Goal: Download file/media

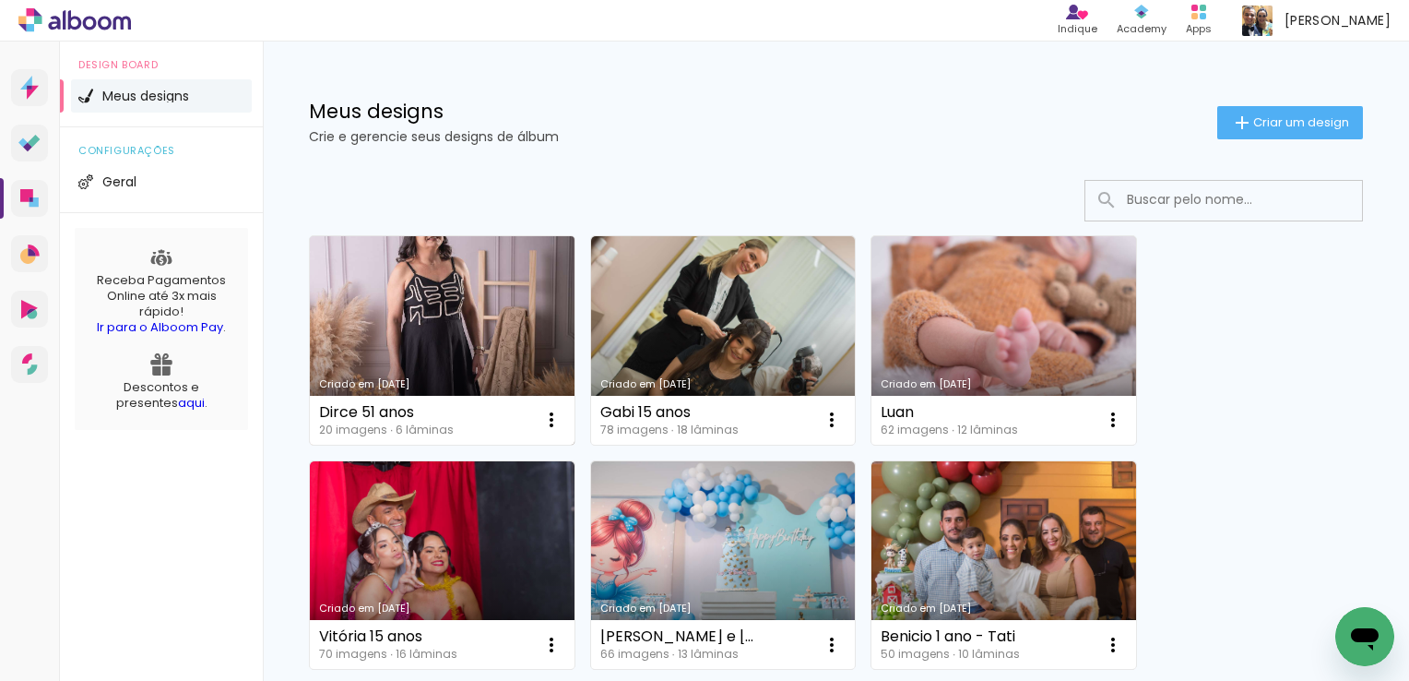
click at [431, 311] on link "Criado em [DATE]" at bounding box center [442, 340] width 265 height 208
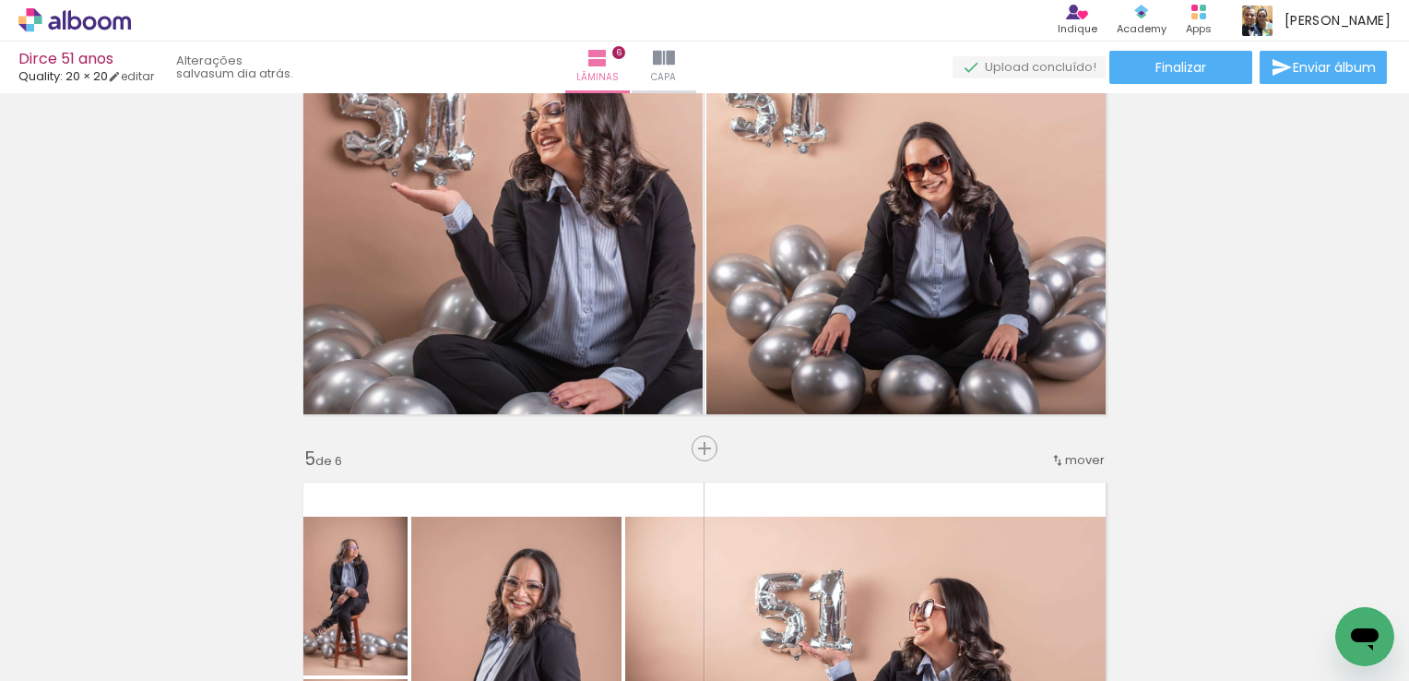
scroll to position [1468, 0]
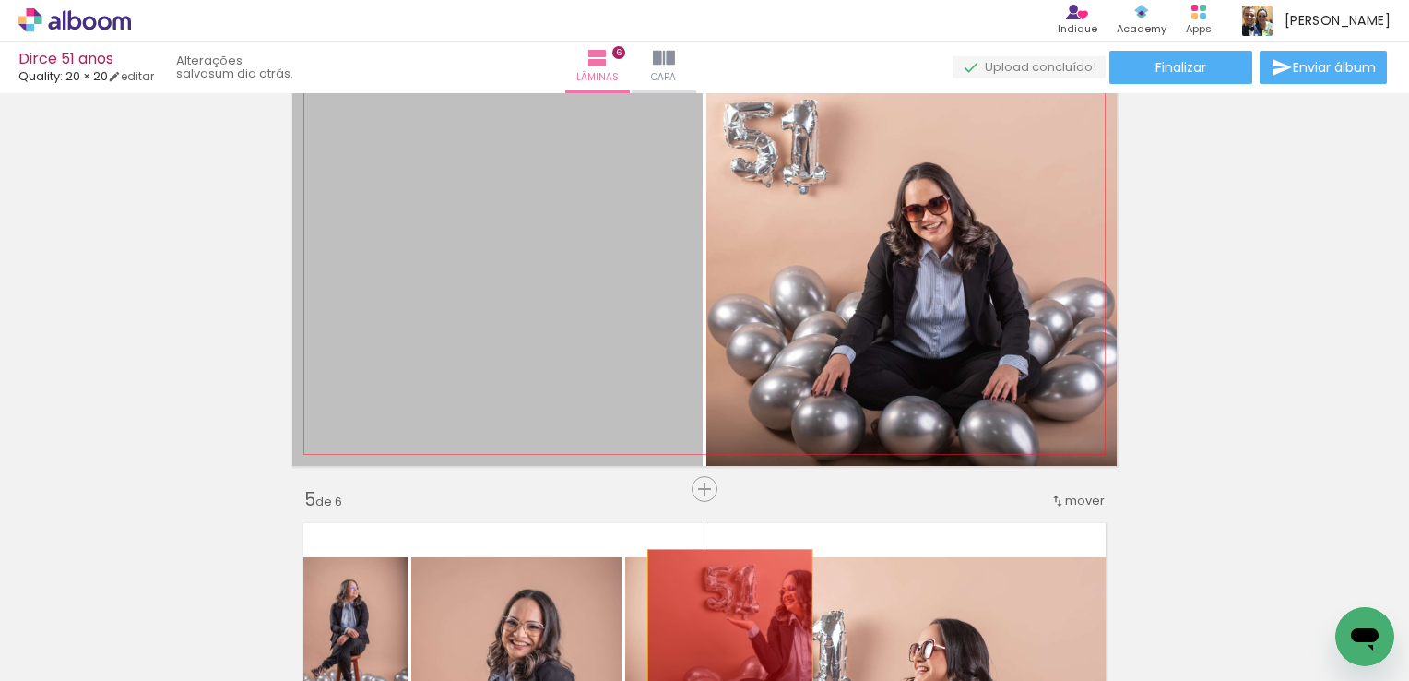
drag, startPoint x: 602, startPoint y: 332, endPoint x: 710, endPoint y: 648, distance: 334.2
click at [710, 648] on quentale-workspace at bounding box center [704, 340] width 1409 height 681
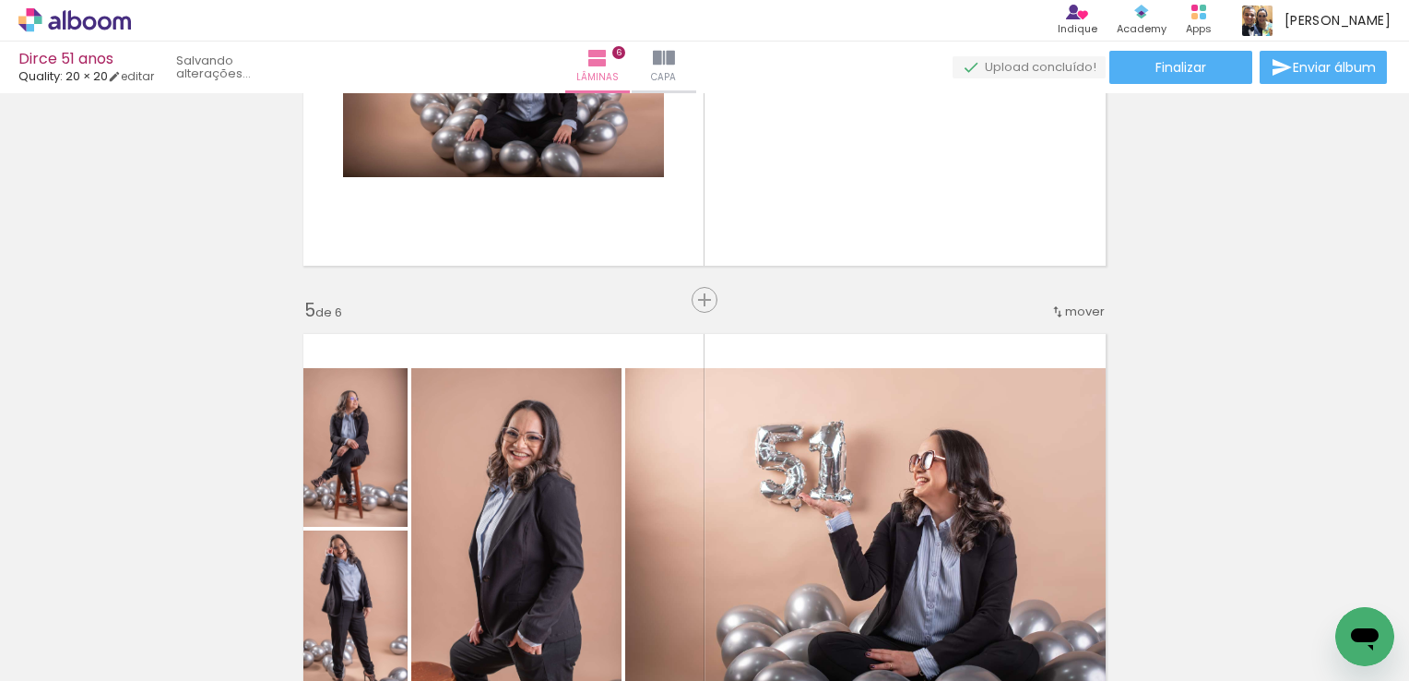
scroll to position [1745, 0]
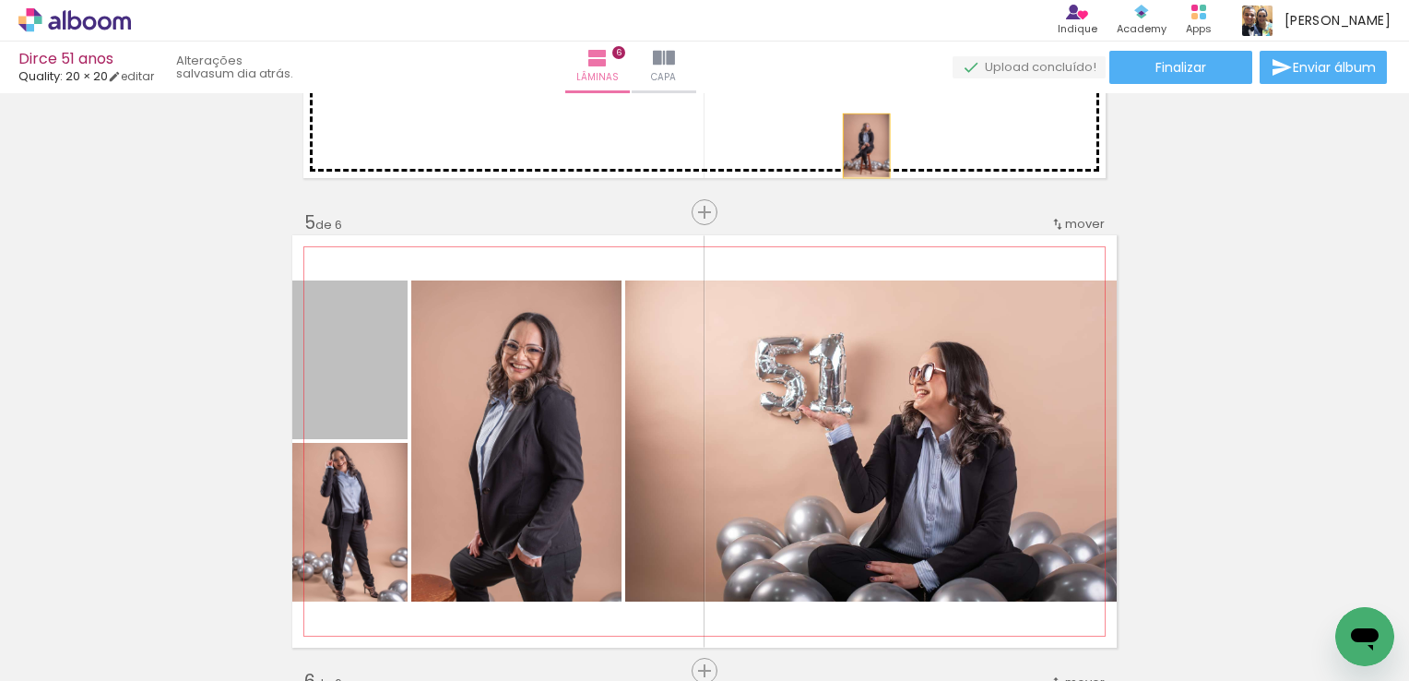
drag, startPoint x: 347, startPoint y: 378, endPoint x: 860, endPoint y: 146, distance: 563.0
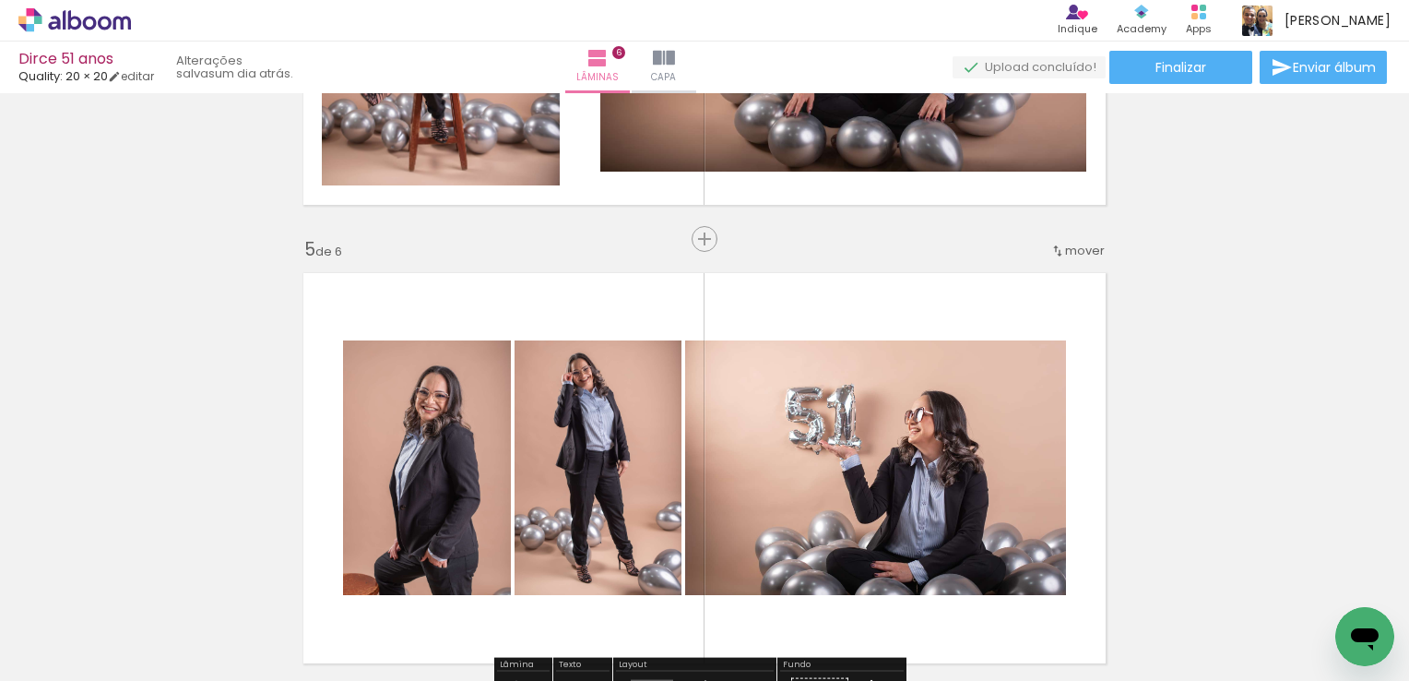
scroll to position [1653, 0]
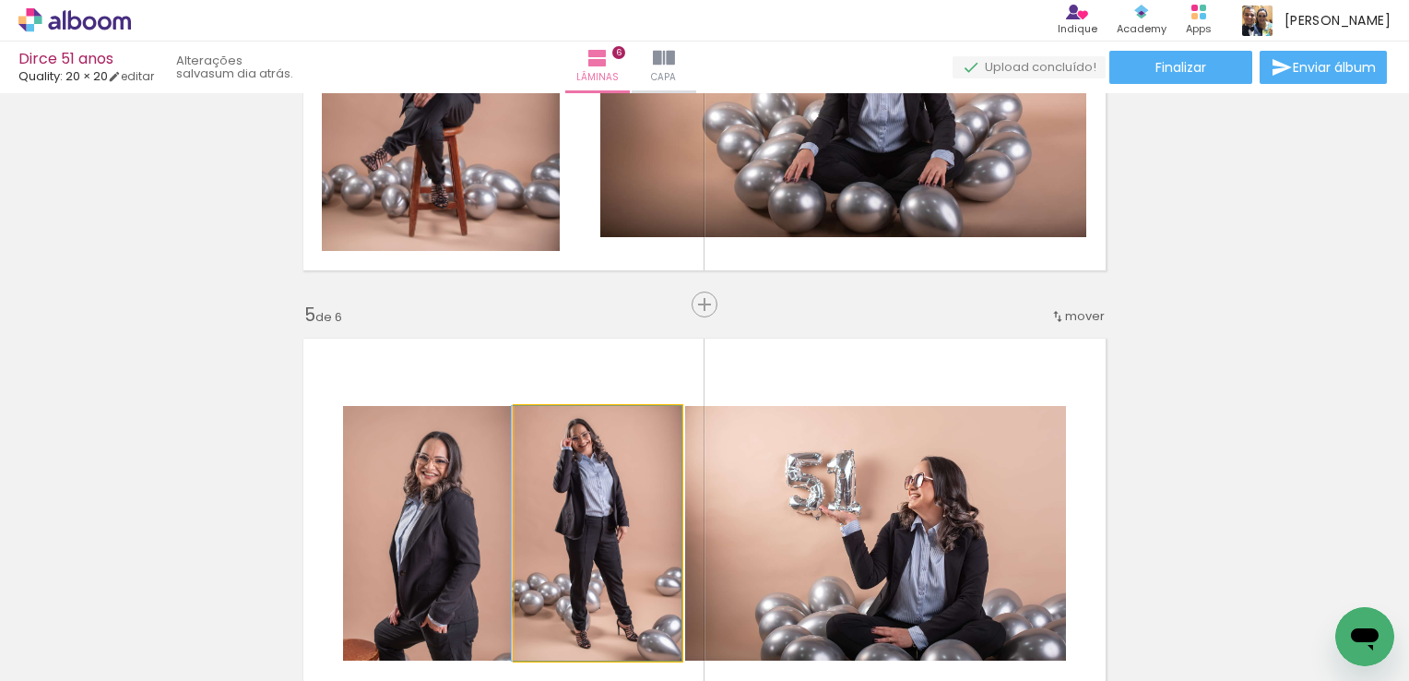
drag, startPoint x: 615, startPoint y: 499, endPoint x: 575, endPoint y: 474, distance: 46.8
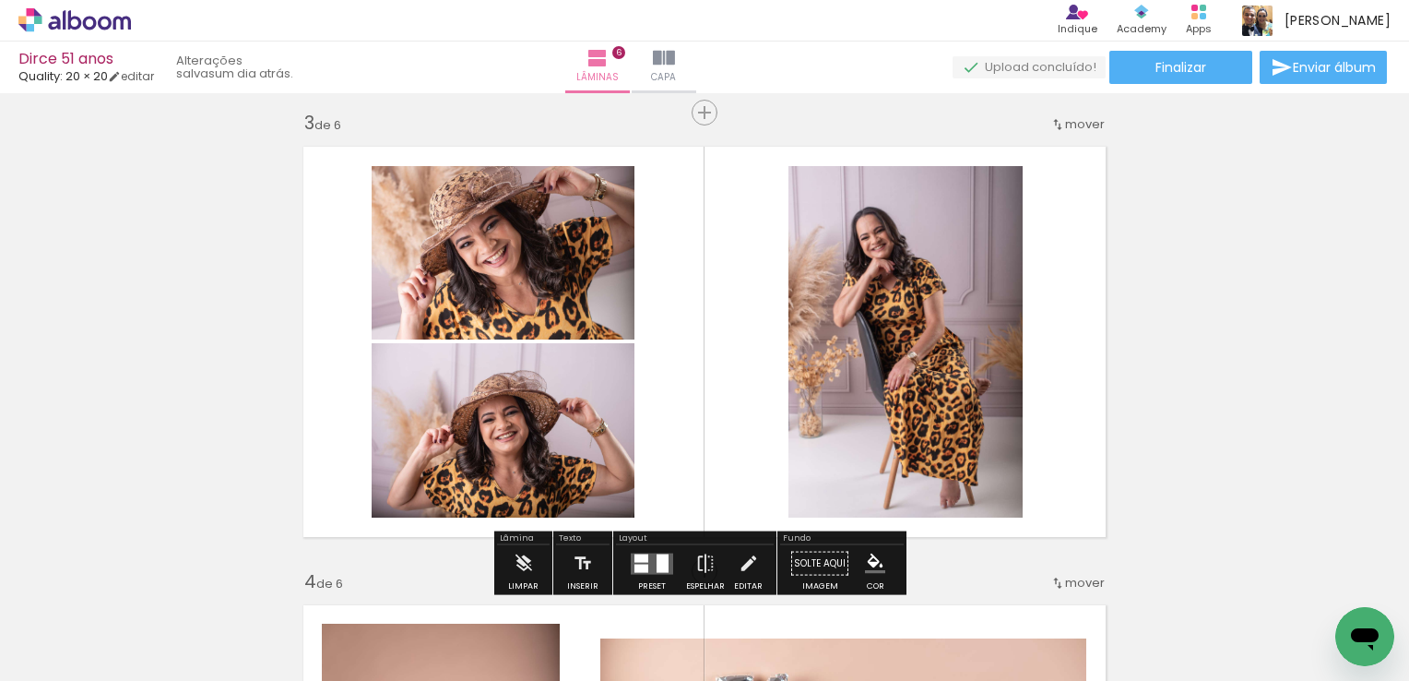
scroll to position [915, 0]
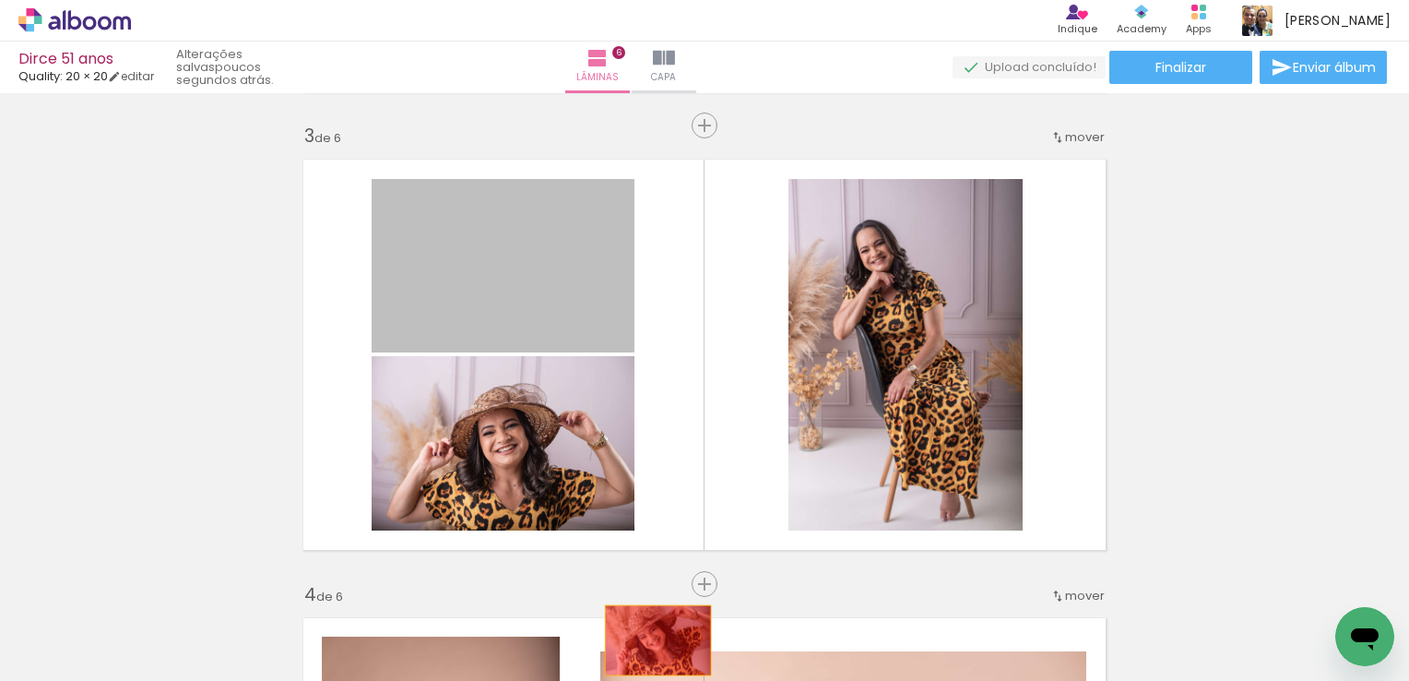
drag, startPoint x: 529, startPoint y: 280, endPoint x: 651, endPoint y: 640, distance: 379.7
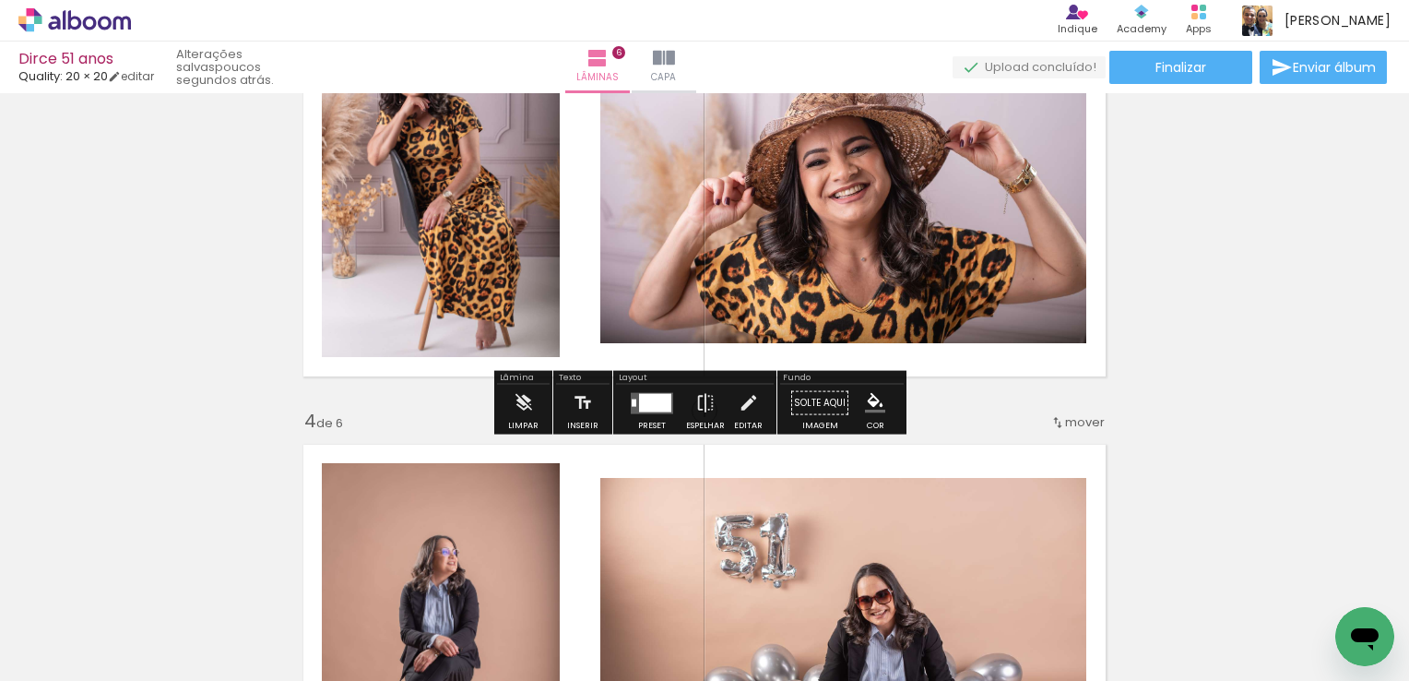
scroll to position [1099, 0]
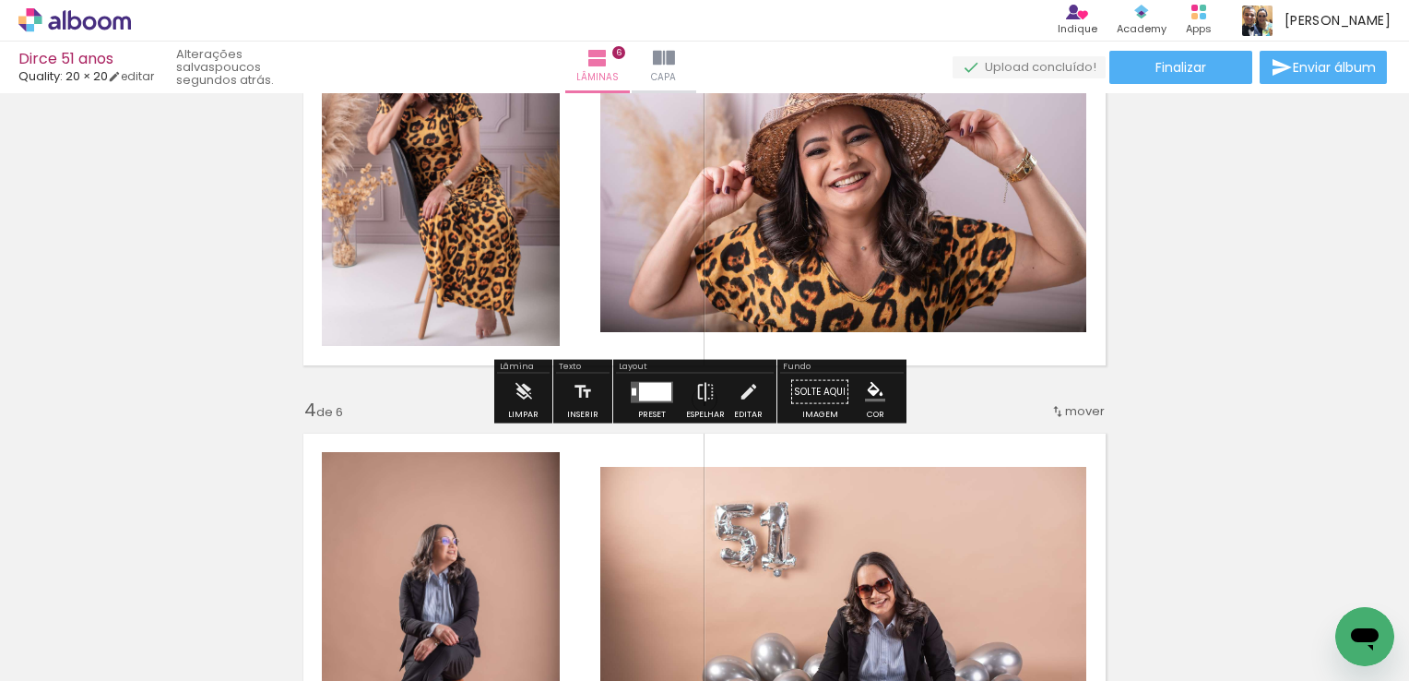
click at [645, 391] on div at bounding box center [655, 391] width 32 height 18
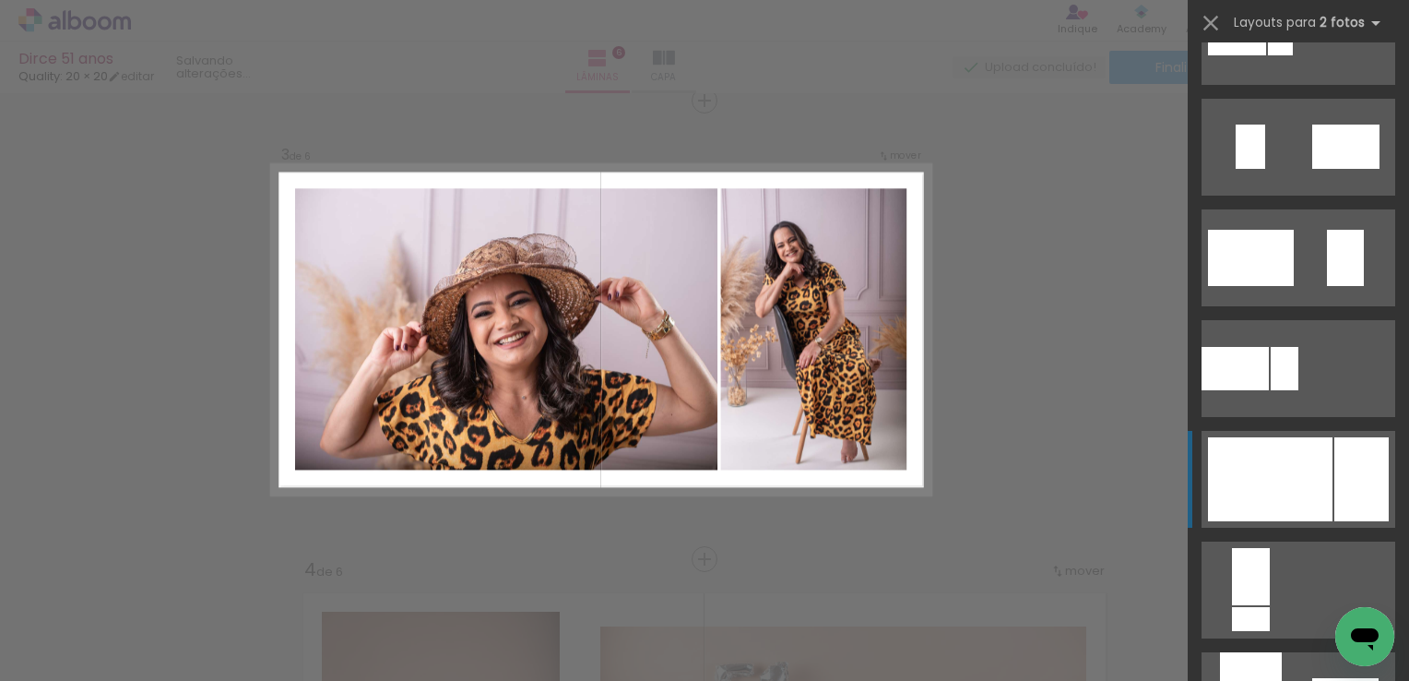
scroll to position [553, 0]
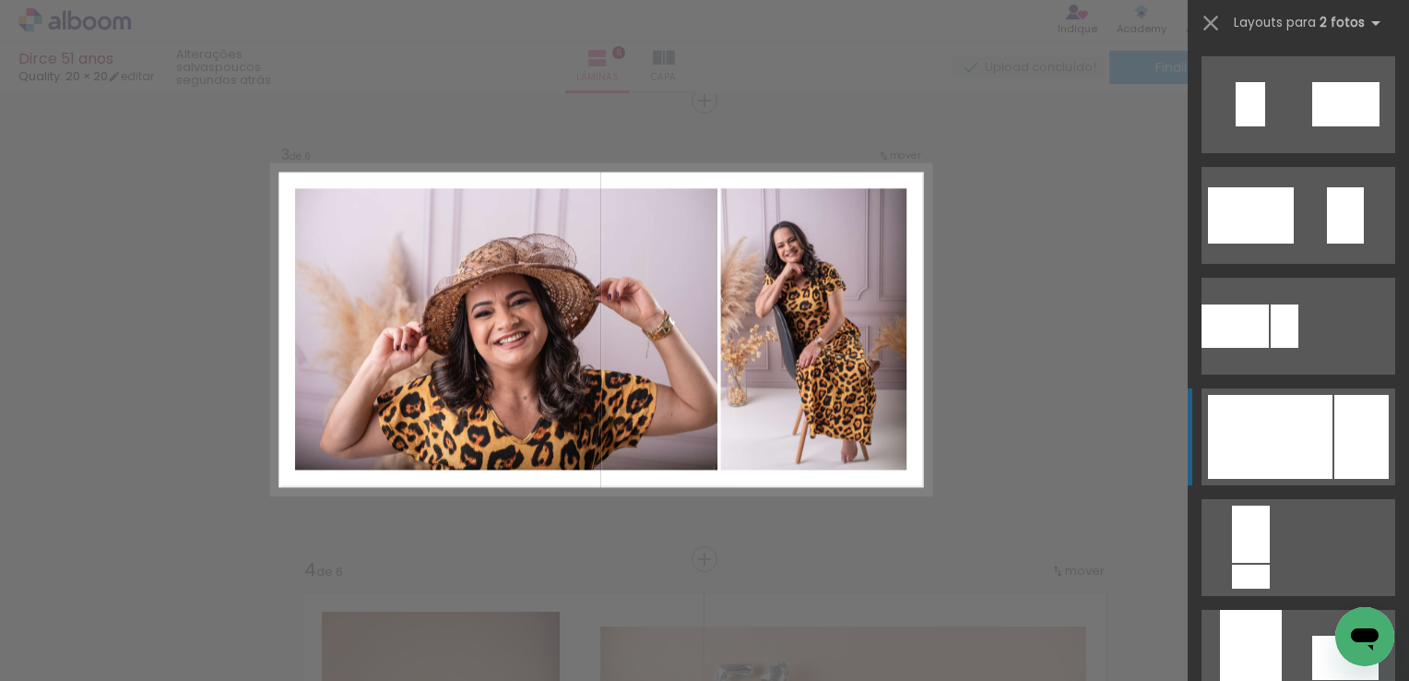
click at [1292, 426] on div at bounding box center [1270, 437] width 125 height 84
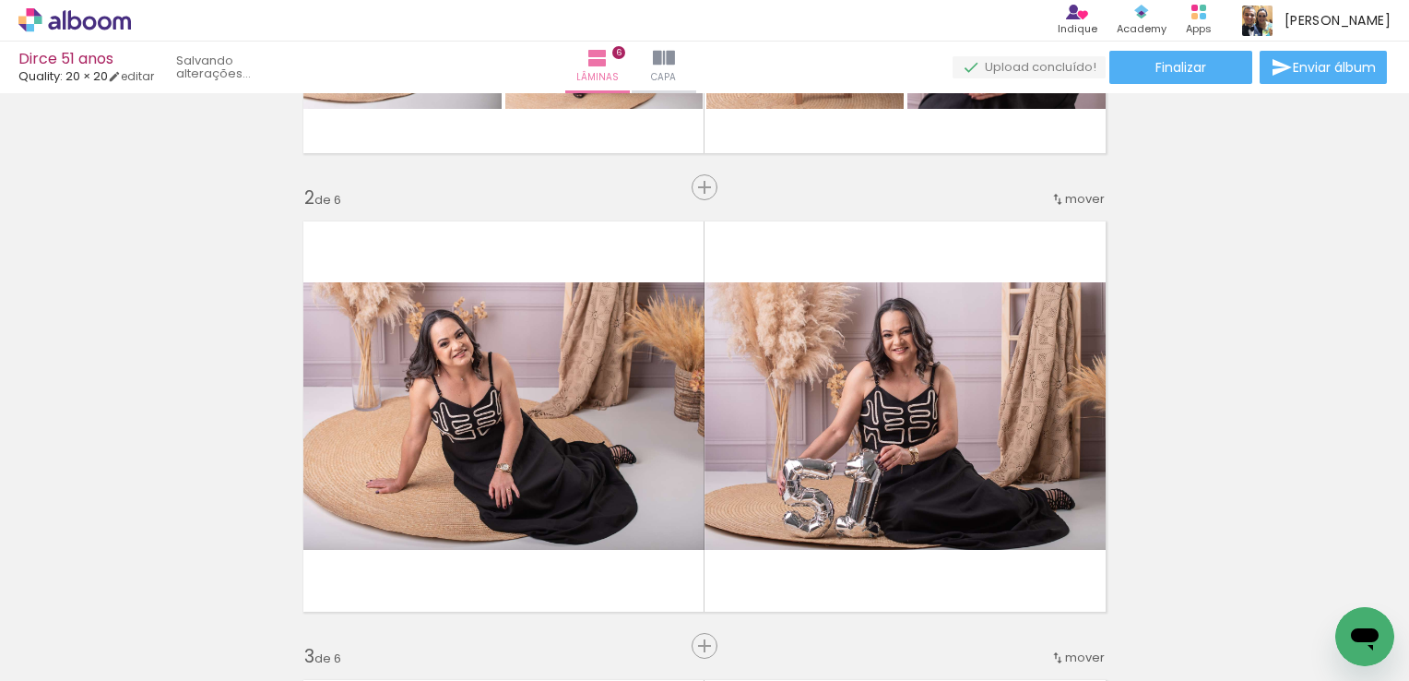
scroll to position [369, 0]
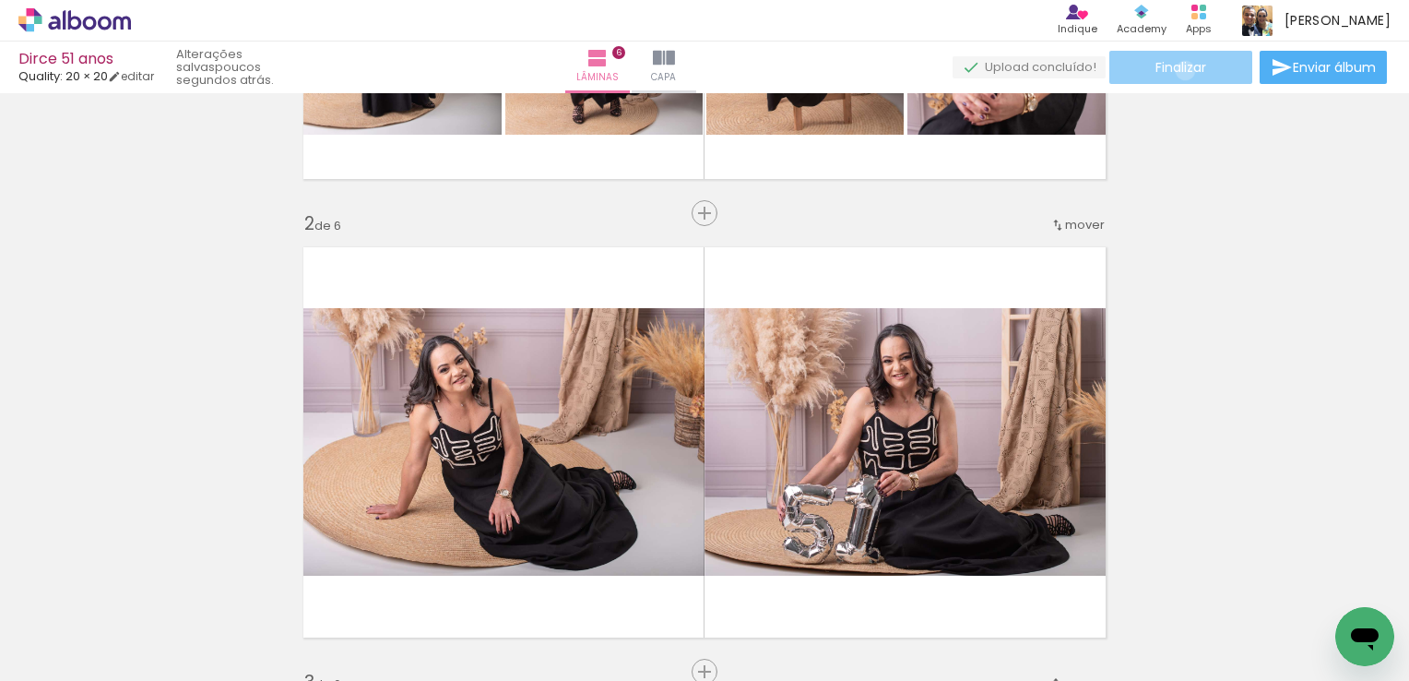
click at [1179, 70] on span "Finalizar" at bounding box center [1181, 67] width 51 height 13
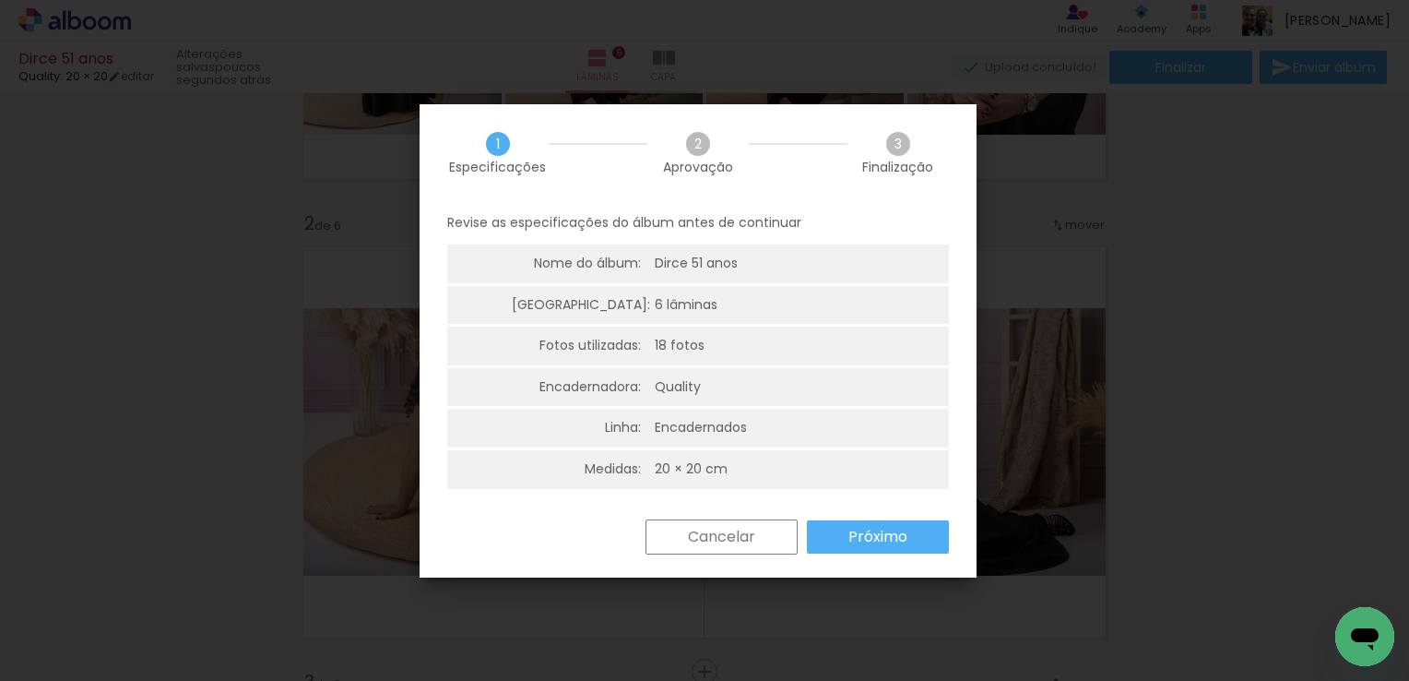
click at [756, 538] on paper-button "Cancelar" at bounding box center [722, 536] width 152 height 35
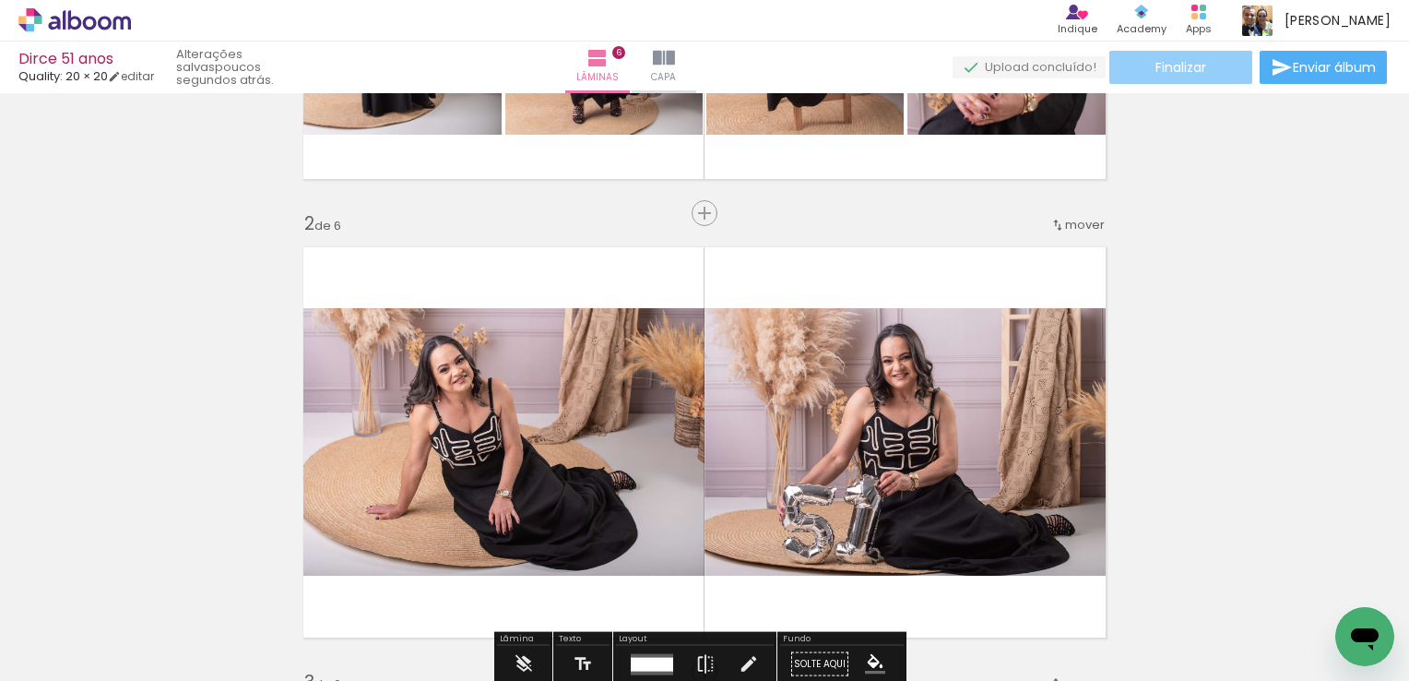
click at [1217, 50] on div "Dirce 51 anos Quality: 20 × 20 editar poucos segundos atrás. Lâminas 6 Capa Fin…" at bounding box center [704, 46] width 1409 height 93
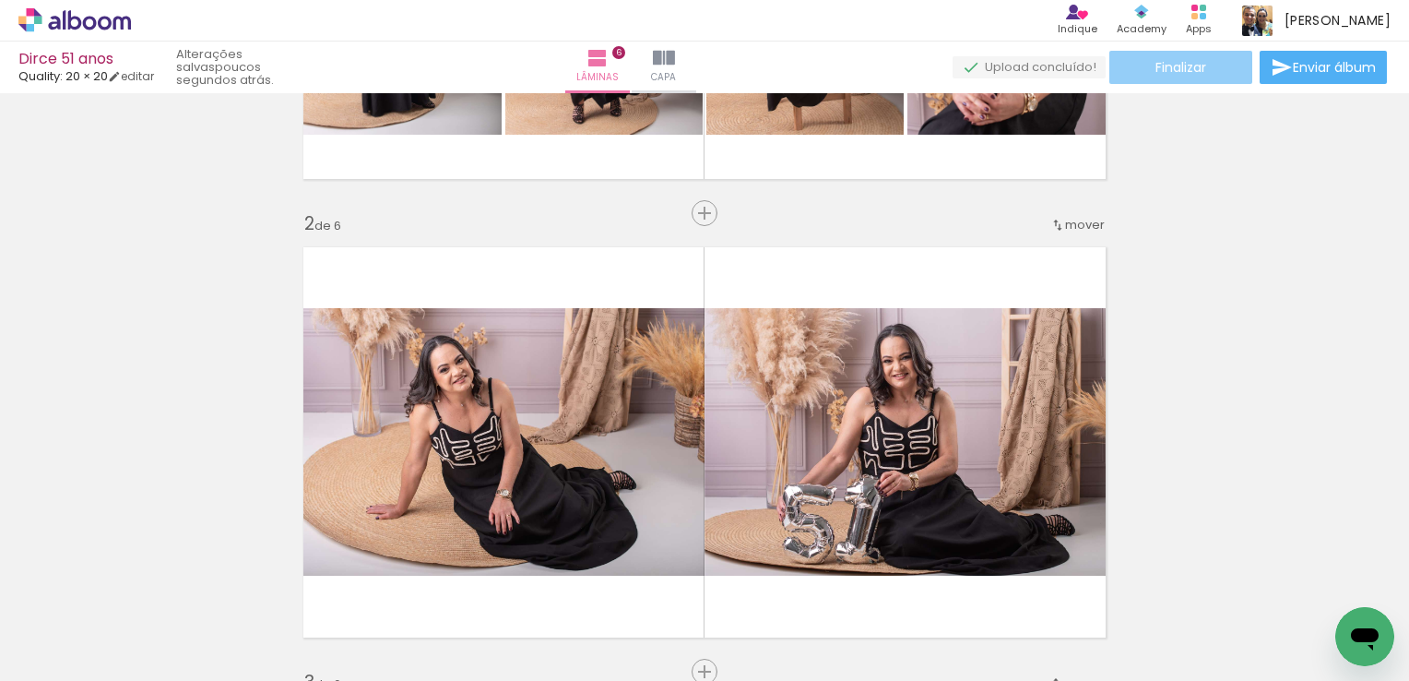
click at [1196, 79] on paper-button "Finalizar" at bounding box center [1180, 67] width 143 height 33
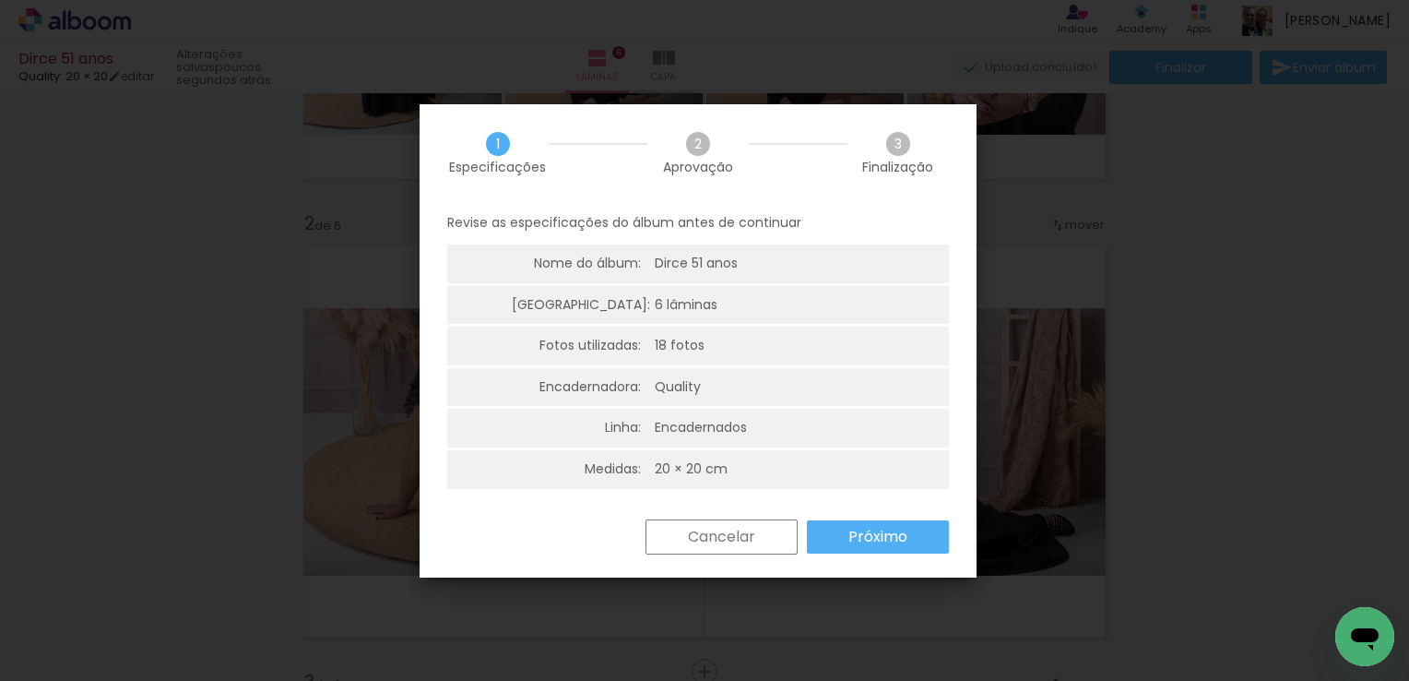
click at [846, 539] on paper-button "Próximo" at bounding box center [878, 536] width 142 height 33
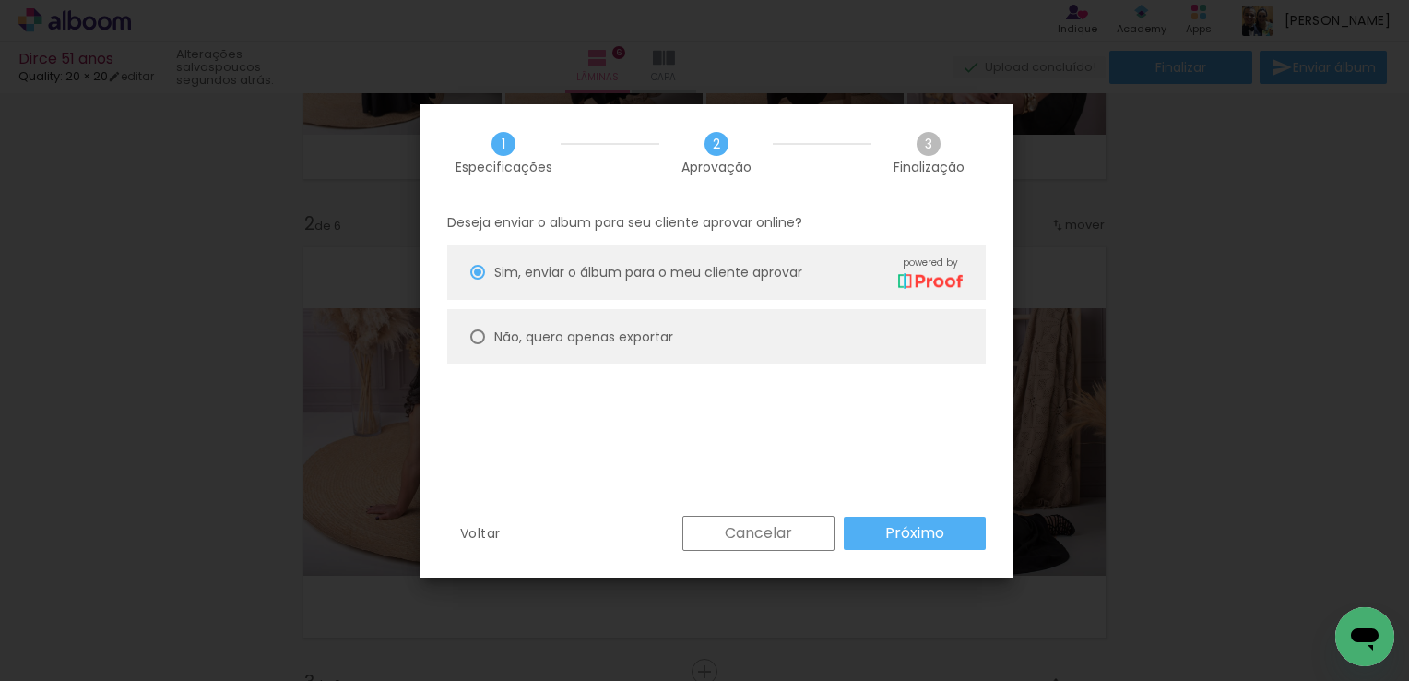
click at [0, 0] on slot "Não, quero apenas exportar" at bounding box center [0, 0] width 0 height 0
type paper-radio-button "on"
click at [0, 0] on slot "Próximo" at bounding box center [0, 0] width 0 height 0
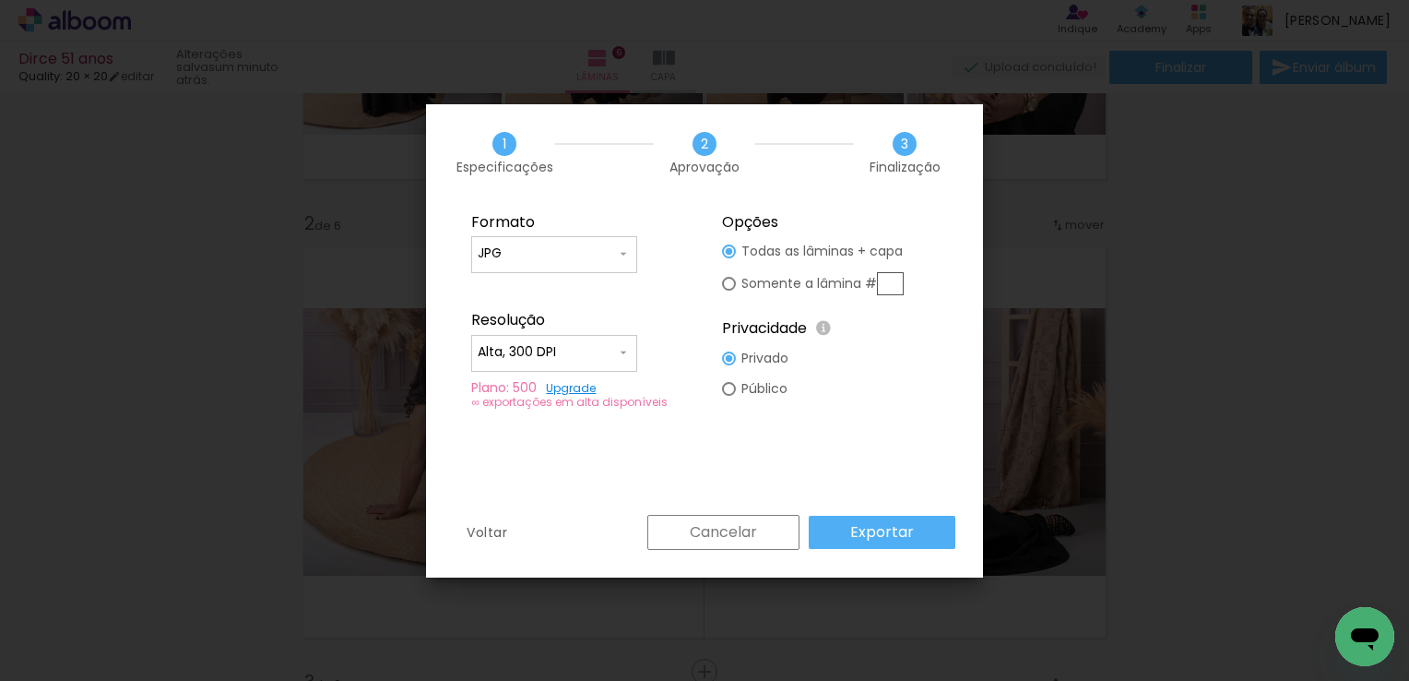
click at [0, 0] on slot "Voltar" at bounding box center [0, 0] width 0 height 0
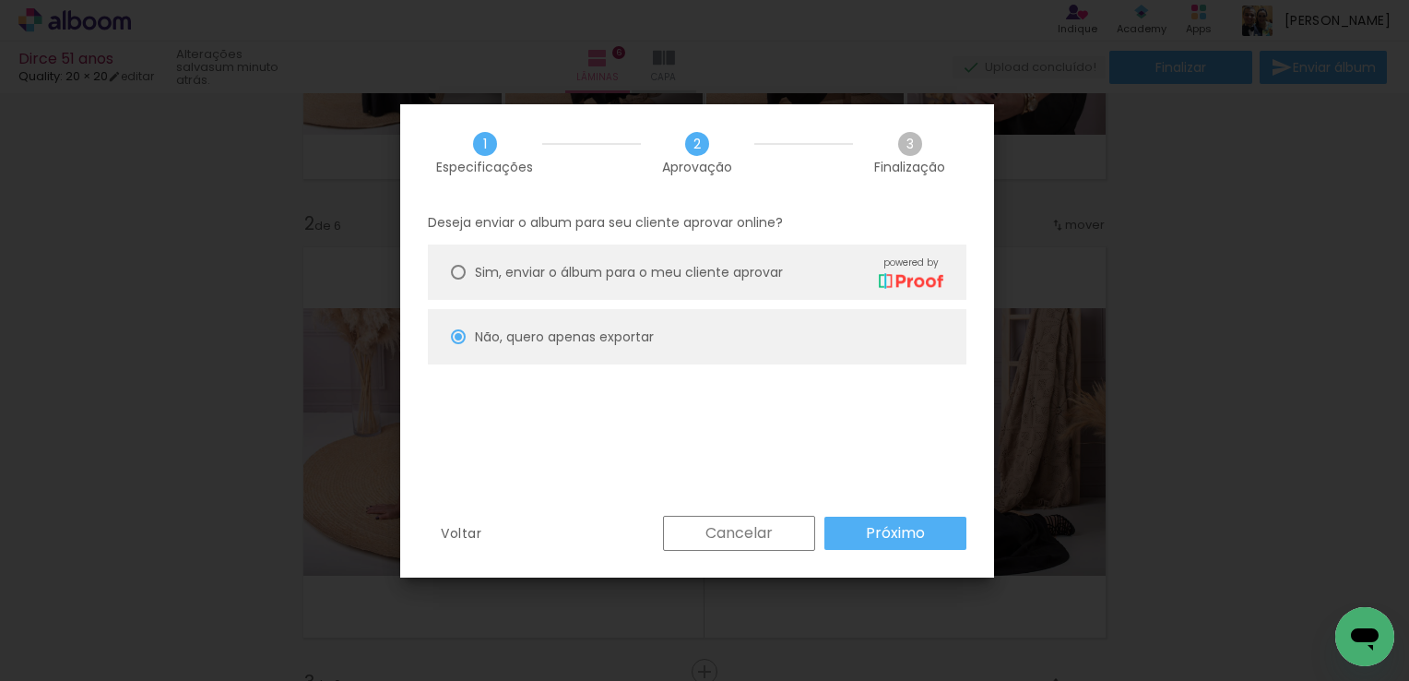
click at [0, 0] on slot "Próximo" at bounding box center [0, 0] width 0 height 0
type input "Alta, 300 DPI"
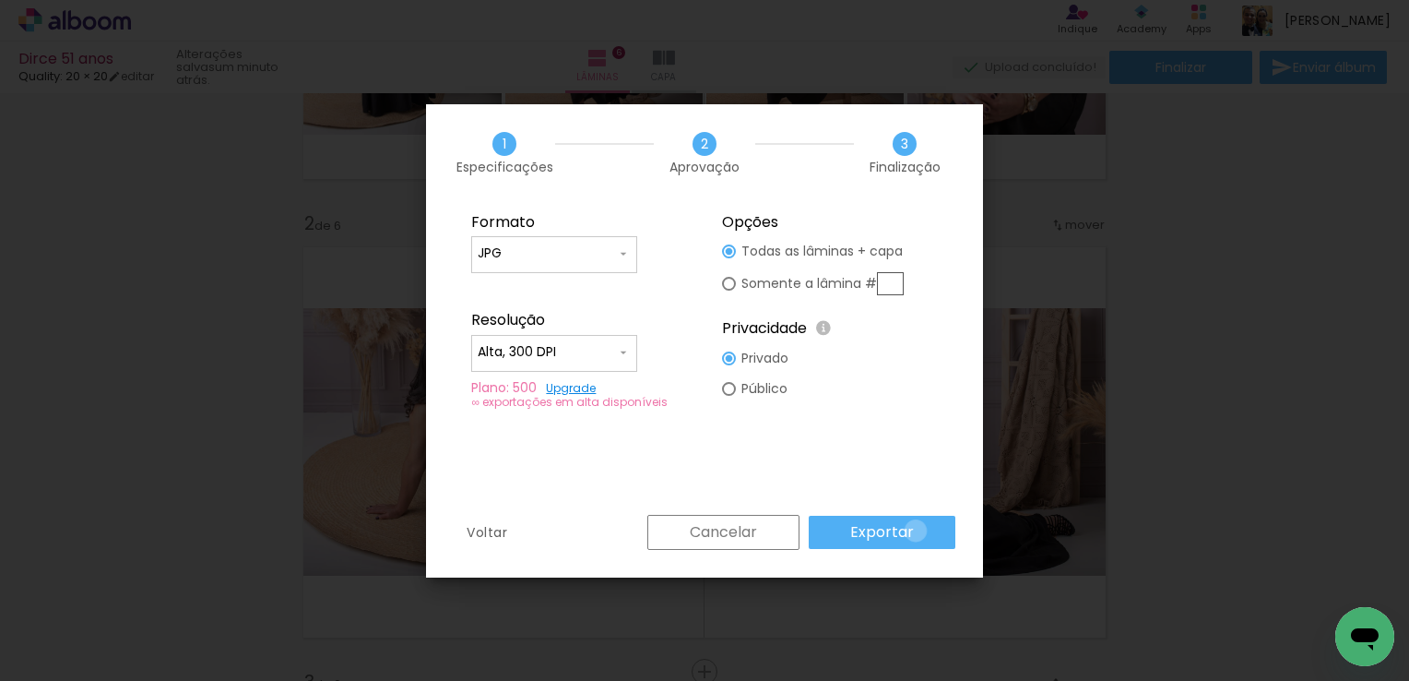
click at [919, 530] on paper-button "Exportar" at bounding box center [882, 532] width 147 height 33
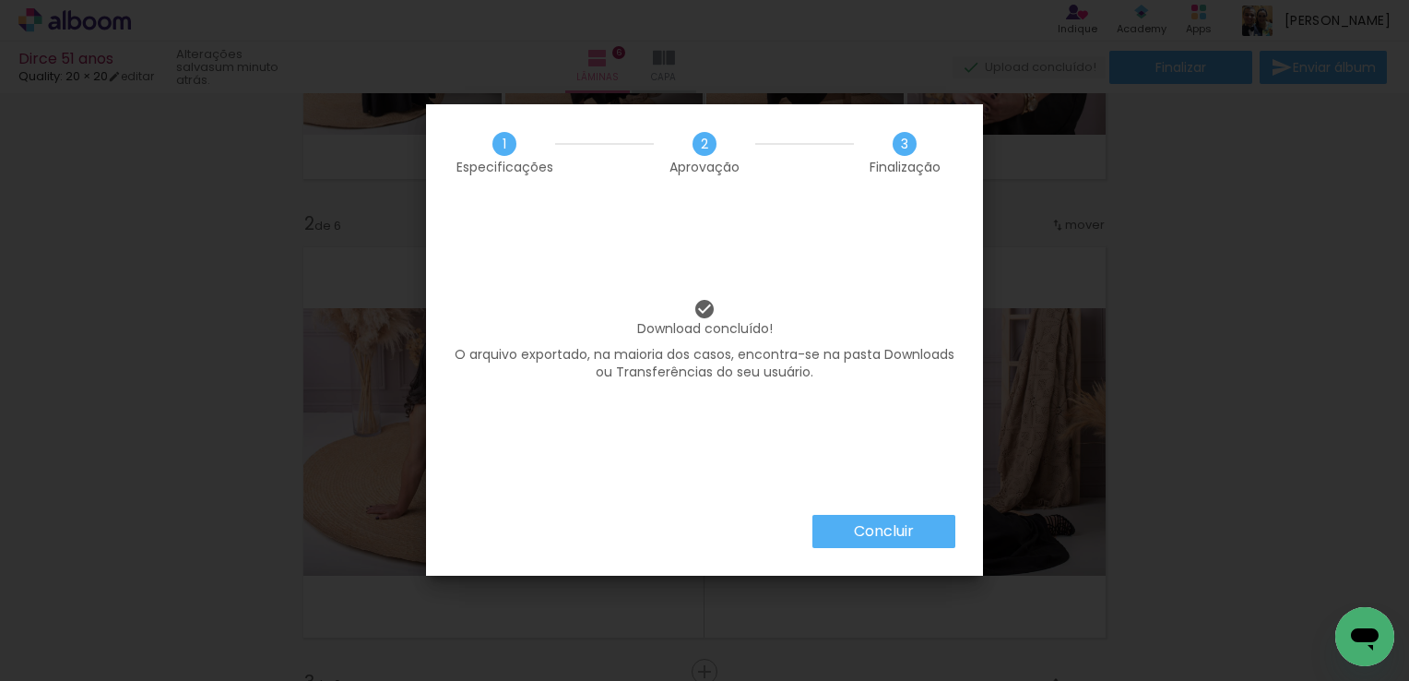
drag, startPoint x: 1355, startPoint y: 0, endPoint x: 865, endPoint y: 537, distance: 726.6
click at [0, 0] on slot "Concluir" at bounding box center [0, 0] width 0 height 0
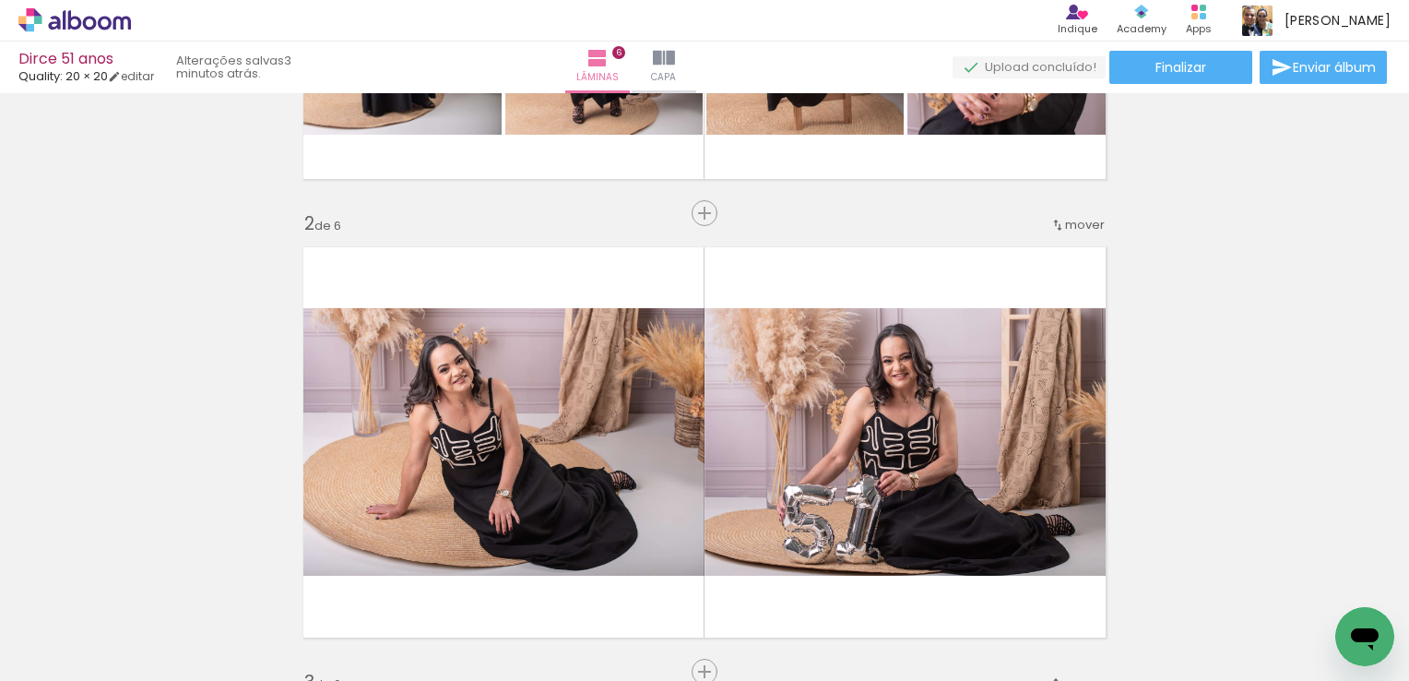
scroll to position [0, 374]
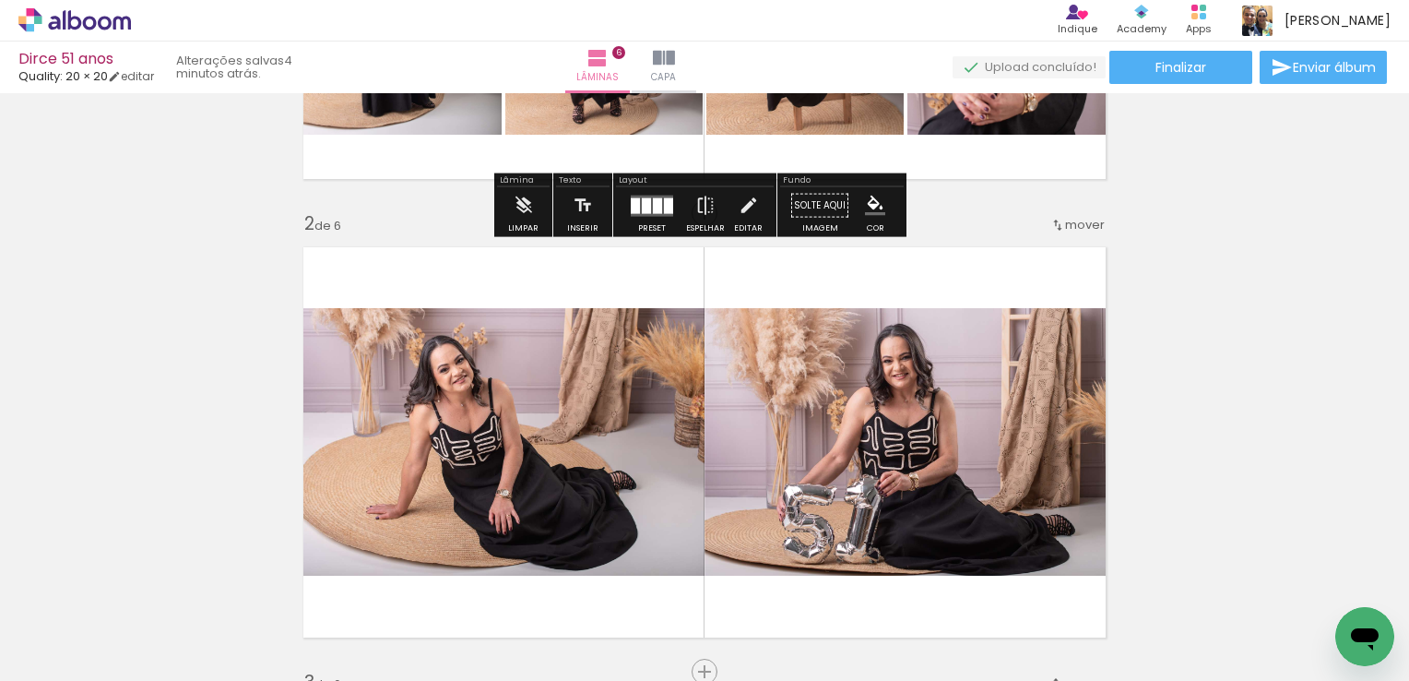
click at [85, 24] on icon at bounding box center [90, 23] width 14 height 14
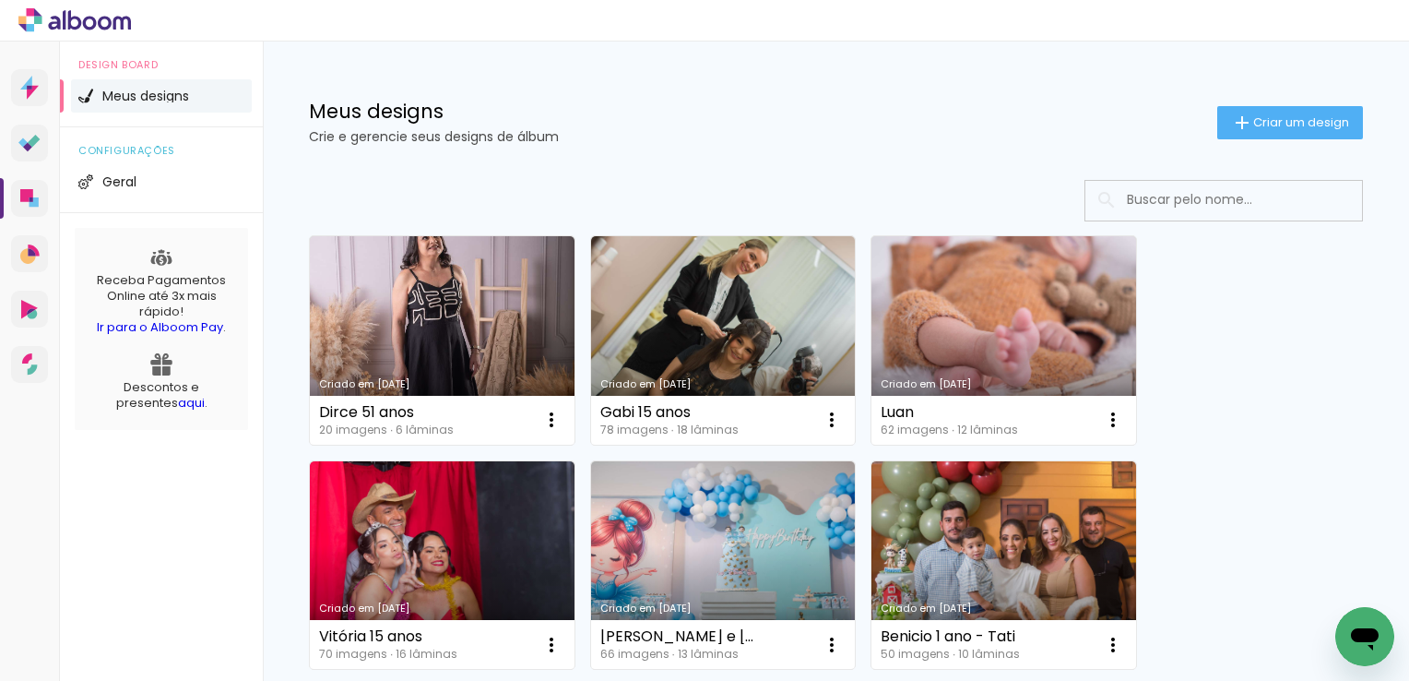
click at [33, 14] on icon at bounding box center [31, 12] width 8 height 8
click at [31, 141] on icon at bounding box center [34, 141] width 12 height 12
